Goal: Task Accomplishment & Management: Manage account settings

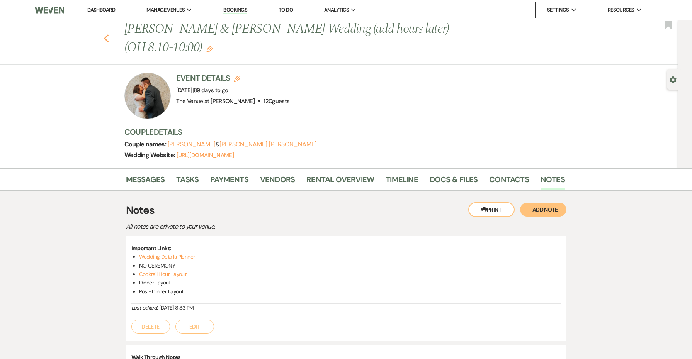
click at [106, 39] on use "button" at bounding box center [106, 38] width 5 height 9
select select "8"
select select "5"
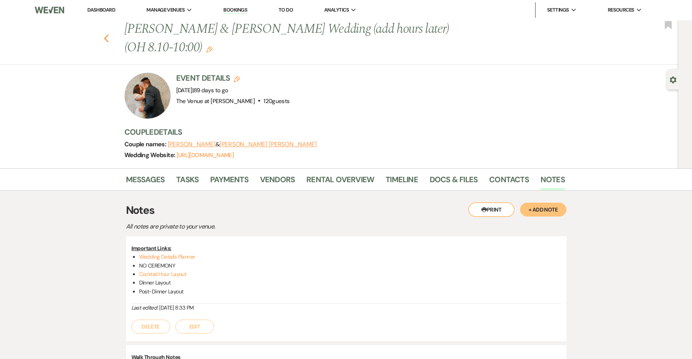
select select "8"
select select "5"
select select "8"
select select "5"
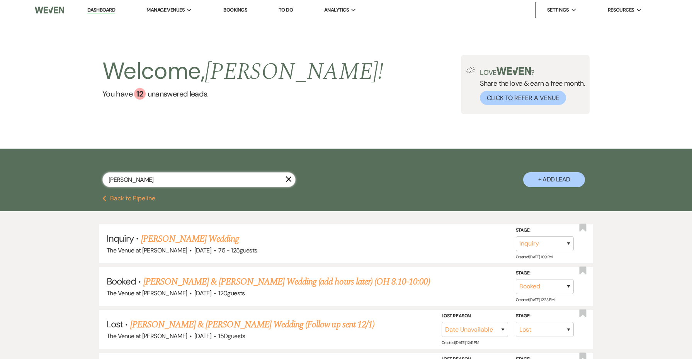
click at [137, 176] on input "[PERSON_NAME]" at bounding box center [198, 179] width 193 height 15
type input "nicolette"
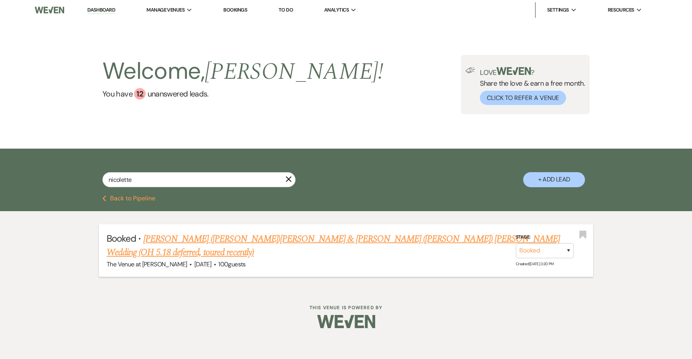
click at [235, 237] on link "[PERSON_NAME] ([PERSON_NAME])[PERSON_NAME] & [PERSON_NAME] ([PERSON_NAME]) [PER…" at bounding box center [333, 246] width 453 height 28
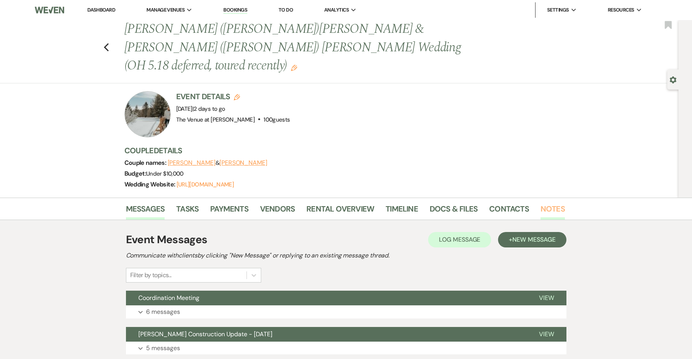
click at [543, 203] on link "Notes" at bounding box center [553, 211] width 24 height 17
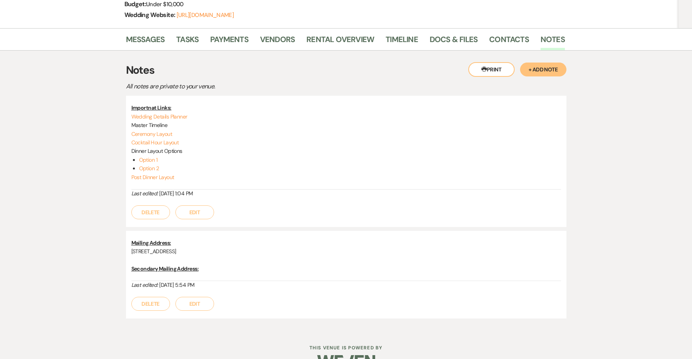
scroll to position [169, 0]
click at [180, 114] on link "Wedding Details Planner" at bounding box center [159, 117] width 56 height 7
click at [165, 131] on link "Ceremony Layout" at bounding box center [151, 134] width 41 height 7
click at [151, 140] on link "Cocktail Hour Layout" at bounding box center [155, 143] width 48 height 7
click at [153, 157] on link "Option 1" at bounding box center [148, 160] width 19 height 7
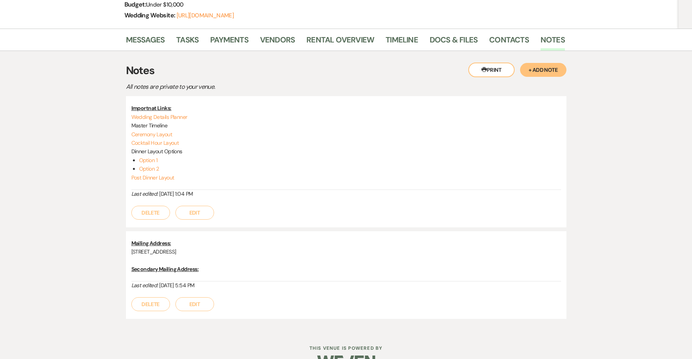
scroll to position [168, 0]
click at [186, 207] on button "Edit" at bounding box center [194, 214] width 39 height 14
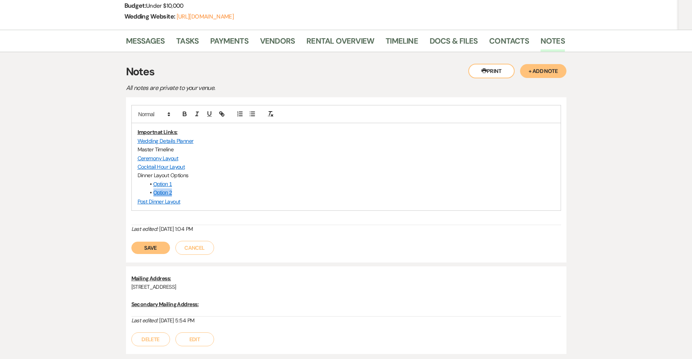
drag, startPoint x: 190, startPoint y: 174, endPoint x: 128, endPoint y: 170, distance: 62.7
click at [128, 170] on div "Importnat Links: Wedding Details Planner Master Timeline Ceremony Layout Cockta…" at bounding box center [346, 179] width 441 height 165
drag, startPoint x: 193, startPoint y: 155, endPoint x: 170, endPoint y: 154, distance: 22.8
click at [170, 171] on p "Dinner Layout Options" at bounding box center [346, 175] width 417 height 9
drag, startPoint x: 188, startPoint y: 171, endPoint x: 116, endPoint y: 162, distance: 72.0
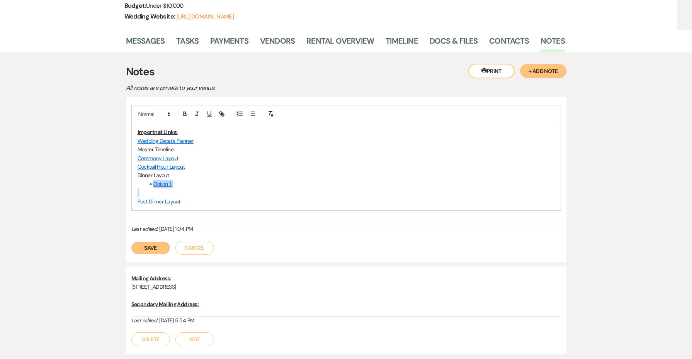
click at [116, 162] on div "Messages Tasks Payments Vendors Rental Overview Timeline Docs & Files Contacts …" at bounding box center [346, 198] width 692 height 337
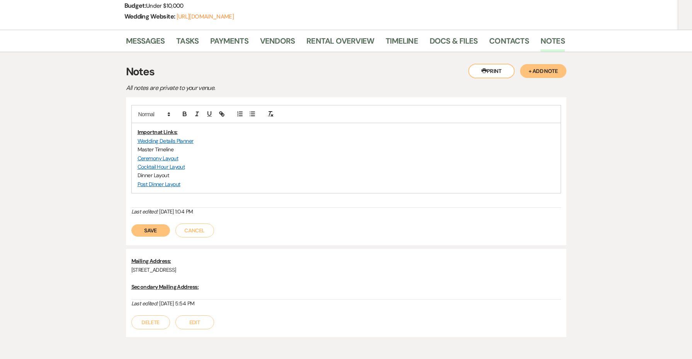
drag, startPoint x: 168, startPoint y: 154, endPoint x: 105, endPoint y: 154, distance: 63.8
click at [105, 154] on div "Messages Tasks Payments Vendors Rental Overview Timeline Docs & Files Contacts …" at bounding box center [346, 189] width 692 height 319
paste input "[URL][DOMAIN_NAME]"
type input "[URL][DOMAIN_NAME]"
click at [214, 180] on p "Post Dinner Layout" at bounding box center [346, 184] width 417 height 9
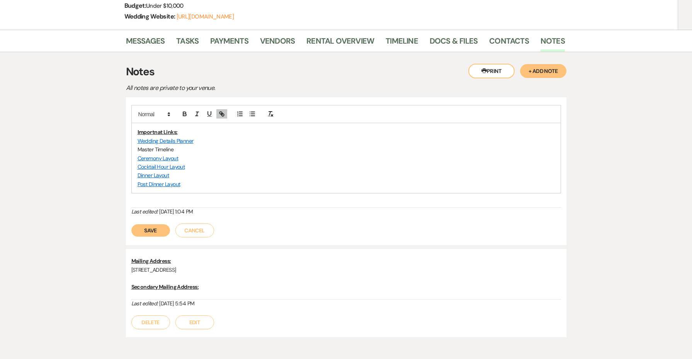
click at [164, 181] on link "Post Dinner Layout" at bounding box center [159, 184] width 43 height 7
click at [152, 193] on link "[URL][DOMAIN_NAME]" at bounding box center [138, 198] width 49 height 10
click at [153, 225] on button "Save" at bounding box center [150, 231] width 39 height 12
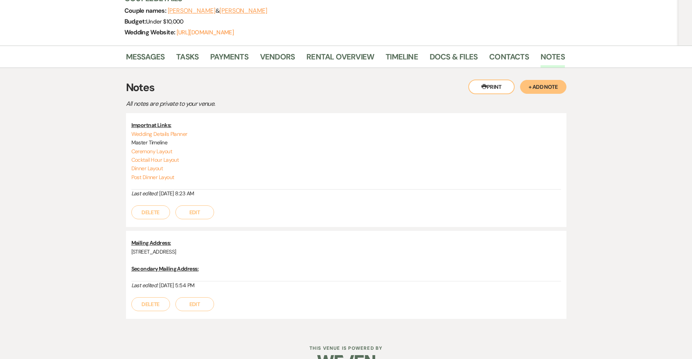
click at [197, 206] on button "Edit" at bounding box center [194, 213] width 39 height 14
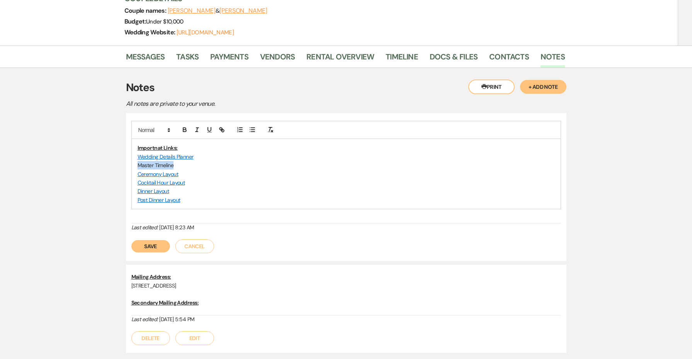
drag, startPoint x: 180, startPoint y: 147, endPoint x: 106, endPoint y: 148, distance: 73.8
click at [106, 148] on div "Messages Tasks Payments Vendors Rental Overview Timeline Docs & Files Contacts …" at bounding box center [346, 205] width 692 height 319
paste input "[URL][DOMAIN_NAME]"
type input "[URL][DOMAIN_NAME]"
click at [155, 240] on button "Save" at bounding box center [150, 246] width 39 height 12
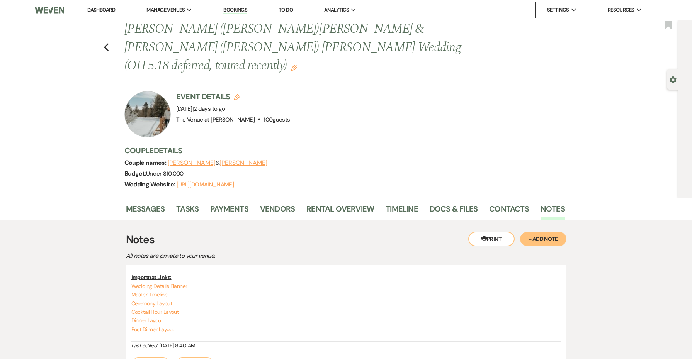
scroll to position [0, 0]
click at [174, 22] on li "The Venue at [PERSON_NAME]" at bounding box center [186, 26] width 70 height 8
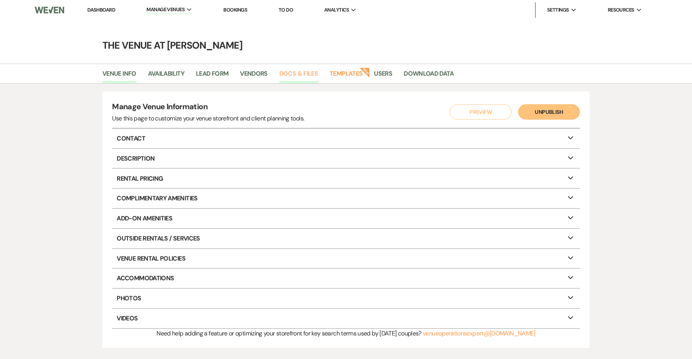
click at [303, 71] on link "Docs & Files" at bounding box center [298, 76] width 39 height 15
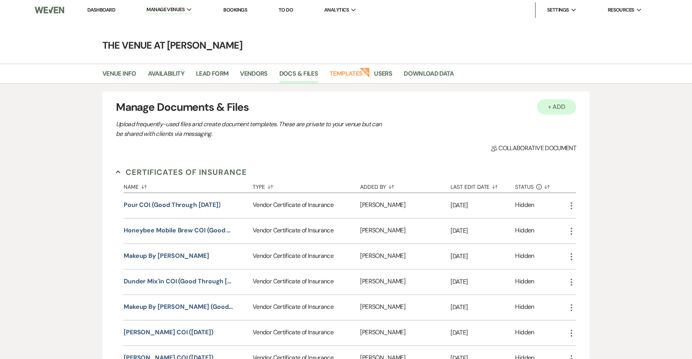
click at [563, 106] on button "+ Add" at bounding box center [556, 106] width 39 height 15
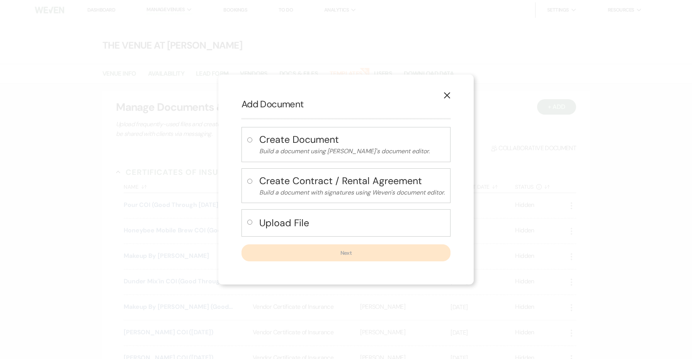
click at [291, 219] on h4 "Upload File" at bounding box center [351, 223] width 185 height 14
radio input "true"
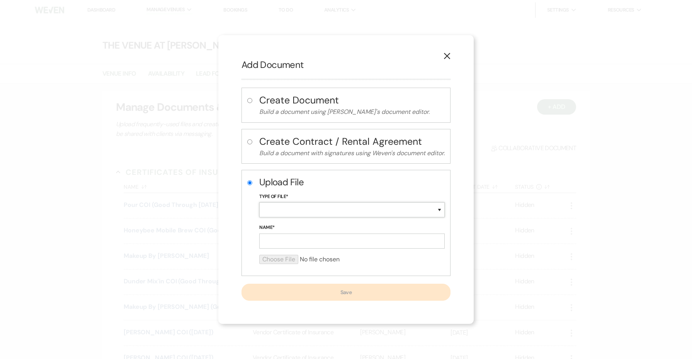
select select "18"
click at [281, 242] on input "Name*" at bounding box center [351, 241] width 185 height 15
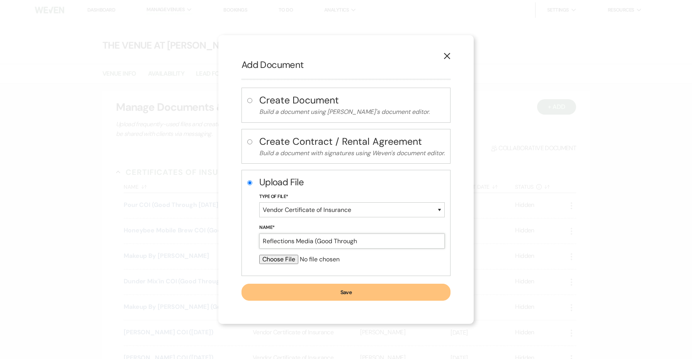
click at [364, 244] on input "Reflections Media (Good Through" at bounding box center [351, 241] width 185 height 15
type input "Reflections Media (Good Through [DATE])"
click at [282, 264] on div at bounding box center [351, 262] width 185 height 15
click at [275, 254] on form "Upload File Type of File* Special Event Insurance Vendor Certificate of Insuran…" at bounding box center [351, 223] width 185 height 95
click at [275, 259] on input "file" at bounding box center [351, 259] width 185 height 9
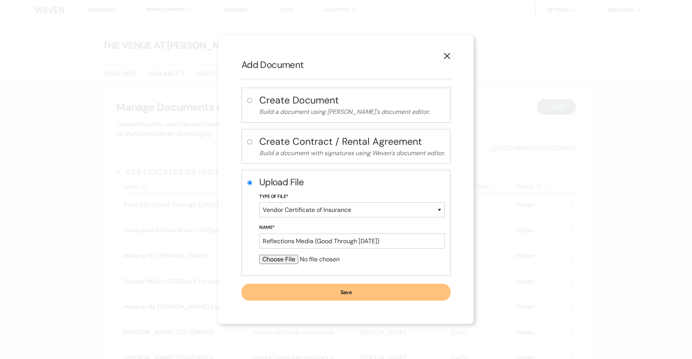
type input "C:\fakepath\COI - The Venue at [PERSON_NAME][GEOGRAPHIC_DATA]pdf"
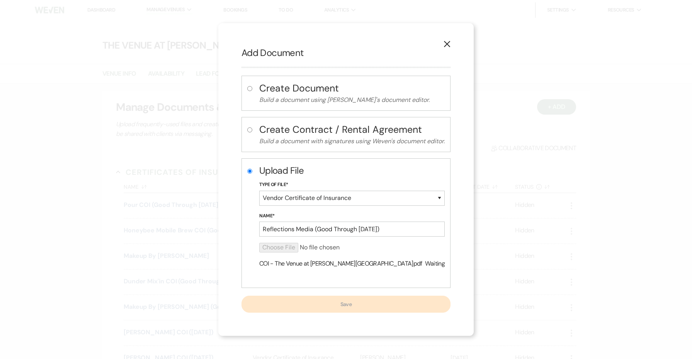
click at [349, 291] on div "Create Document Build a document using Weven's document editor. Create Contract…" at bounding box center [346, 194] width 209 height 237
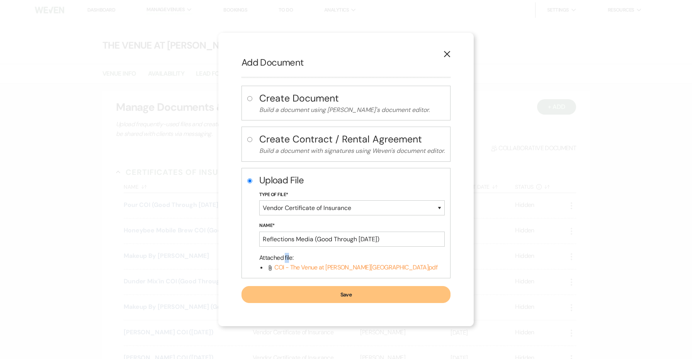
drag, startPoint x: 284, startPoint y: 257, endPoint x: 290, endPoint y: 258, distance: 6.0
click at [315, 300] on button "Save" at bounding box center [346, 294] width 209 height 17
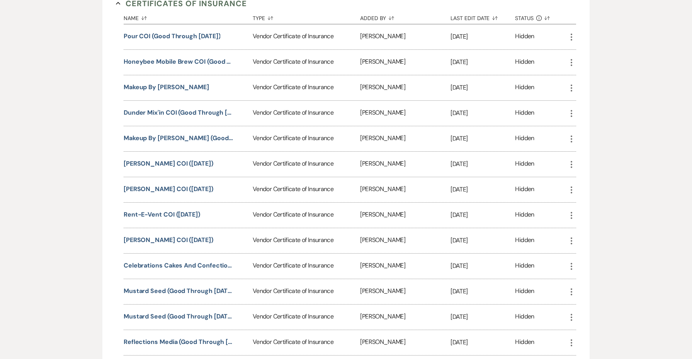
scroll to position [168, 0]
click at [203, 39] on button "Pour COI (Good Through [DATE])" at bounding box center [172, 36] width 97 height 9
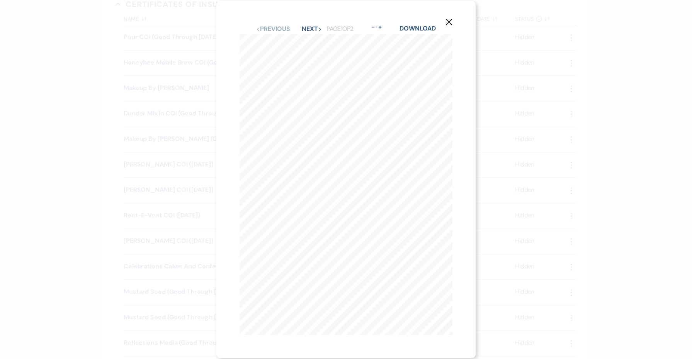
click at [444, 22] on button "X" at bounding box center [449, 22] width 12 height 14
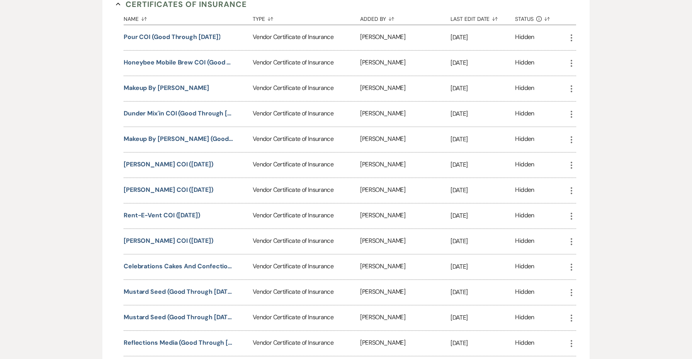
click at [569, 34] on icon "More" at bounding box center [571, 37] width 9 height 9
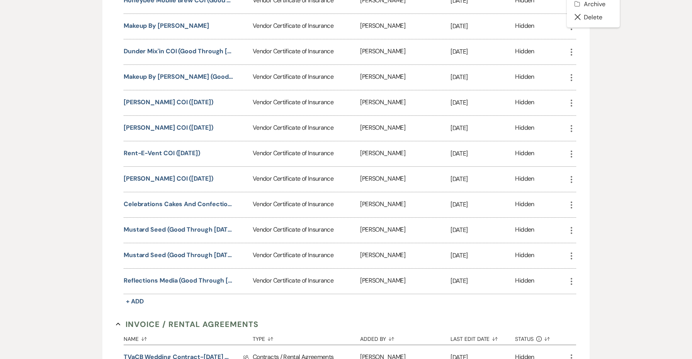
scroll to position [241, 0]
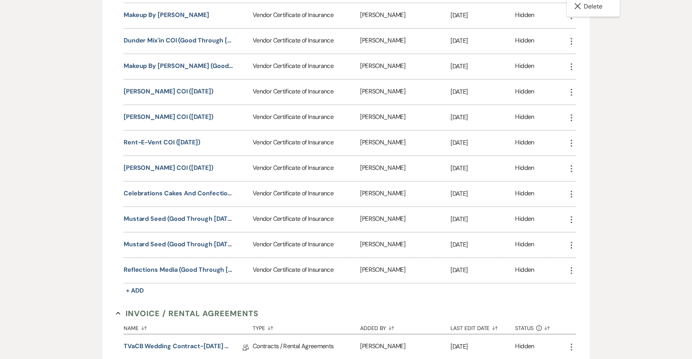
click at [575, 266] on icon "More" at bounding box center [571, 270] width 9 height 9
click at [171, 271] on button "Reflections Media (Good Through [DATE])" at bounding box center [179, 269] width 110 height 9
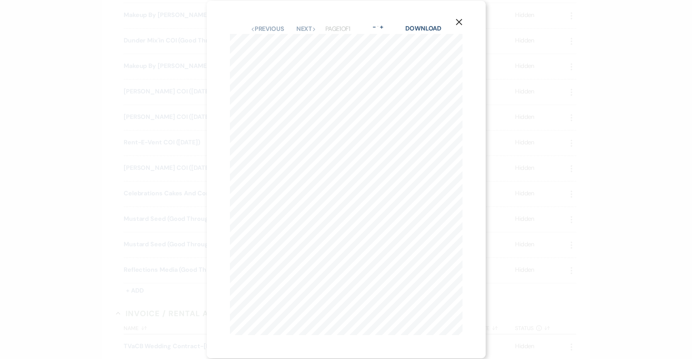
click at [458, 21] on use "button" at bounding box center [459, 22] width 6 height 6
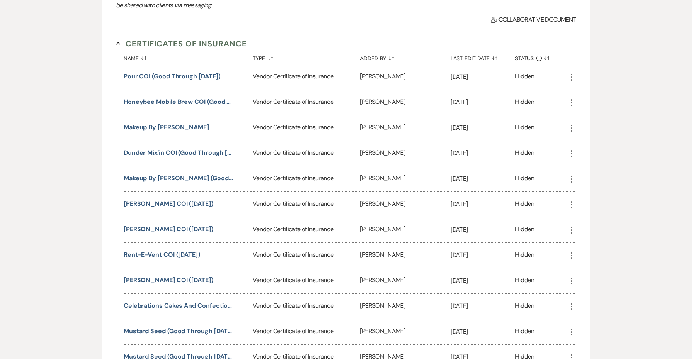
scroll to position [124, 0]
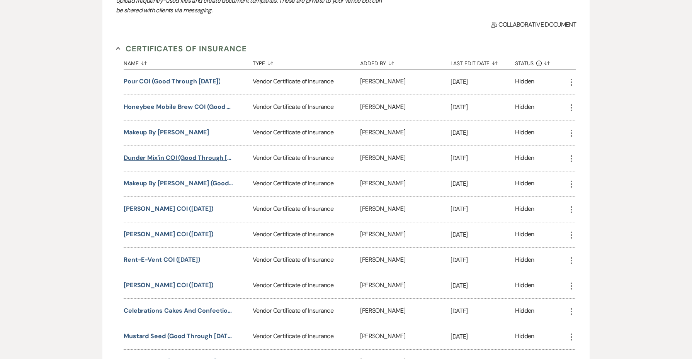
click at [205, 157] on button "Dunder Mix'in COI (Good Through [DATE])" at bounding box center [179, 157] width 110 height 9
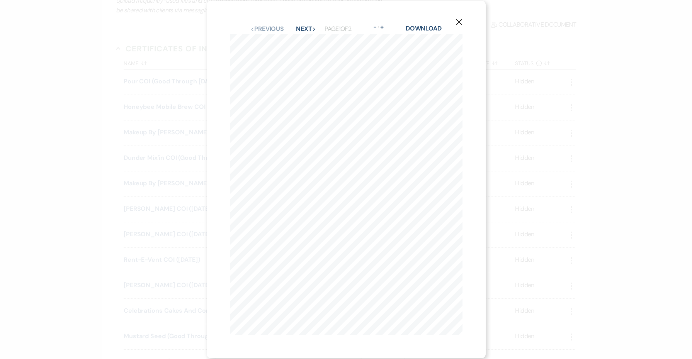
click at [462, 22] on button "X" at bounding box center [459, 22] width 12 height 14
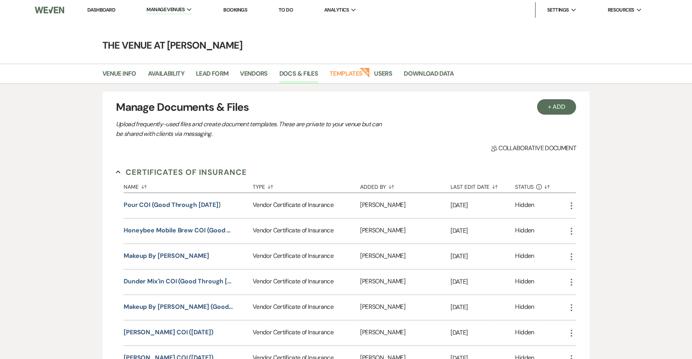
scroll to position [0, 0]
click at [555, 106] on button "+ Add" at bounding box center [556, 106] width 39 height 15
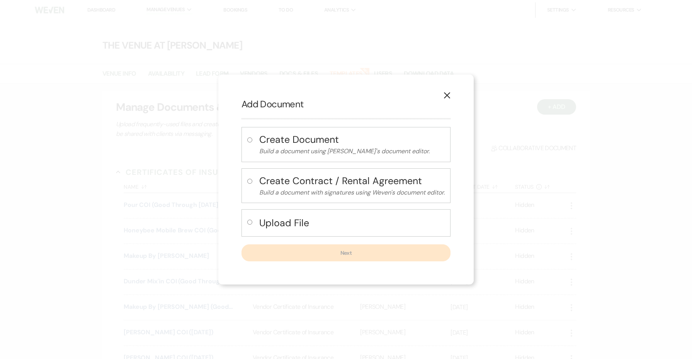
click at [306, 214] on div "Upload File" at bounding box center [346, 222] width 209 height 27
click at [294, 225] on h4 "Upload File" at bounding box center [351, 223] width 185 height 14
radio input "true"
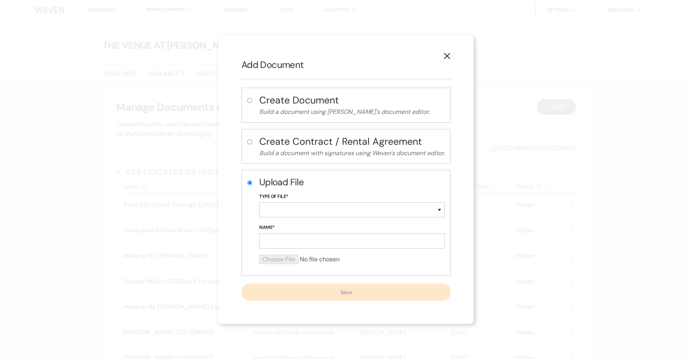
click at [303, 111] on p "Build a document using [PERSON_NAME]'s document editor." at bounding box center [351, 112] width 185 height 10
radio input "true"
radio input "false"
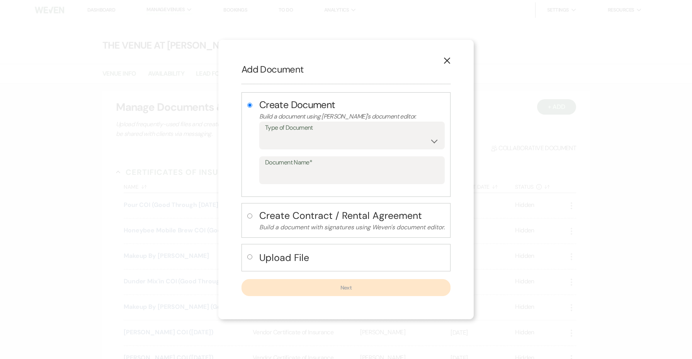
click at [263, 257] on h4 "Upload File" at bounding box center [351, 258] width 185 height 14
radio input "false"
radio input "true"
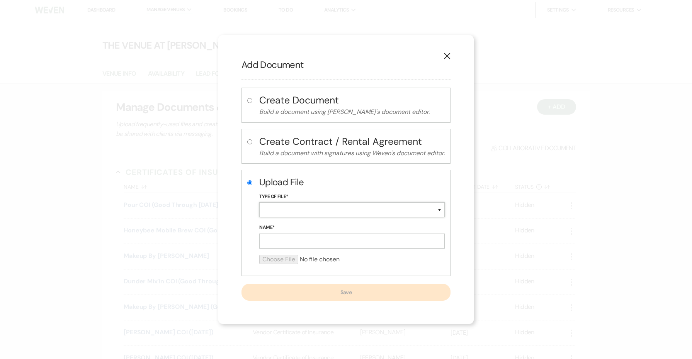
select select "18"
click at [300, 239] on input "Name*" at bounding box center [351, 241] width 185 height 15
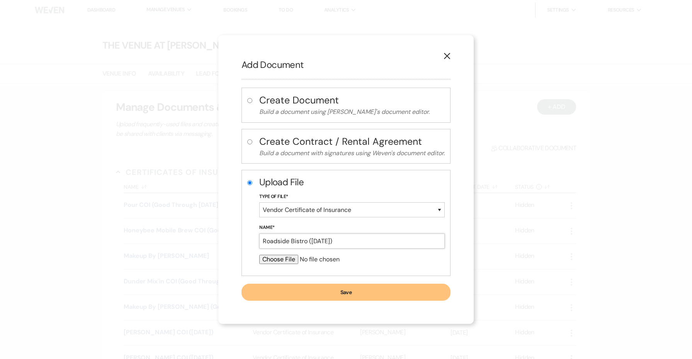
type input "Roadside Bistro ([DATE])"
click at [288, 265] on div at bounding box center [351, 262] width 185 height 15
click at [287, 262] on input "file" at bounding box center [351, 259] width 185 height 9
type input "C:\fakepath\The Venue at [PERSON_NAME][GEOGRAPHIC_DATA]pdf"
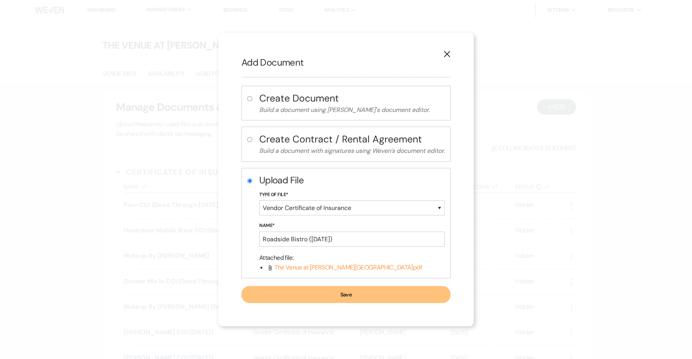
click at [390, 293] on button "Save" at bounding box center [346, 294] width 209 height 17
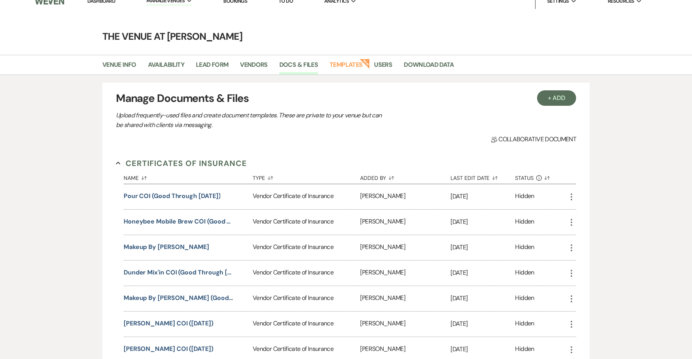
scroll to position [12, 0]
